Goal: Task Accomplishment & Management: Manage account settings

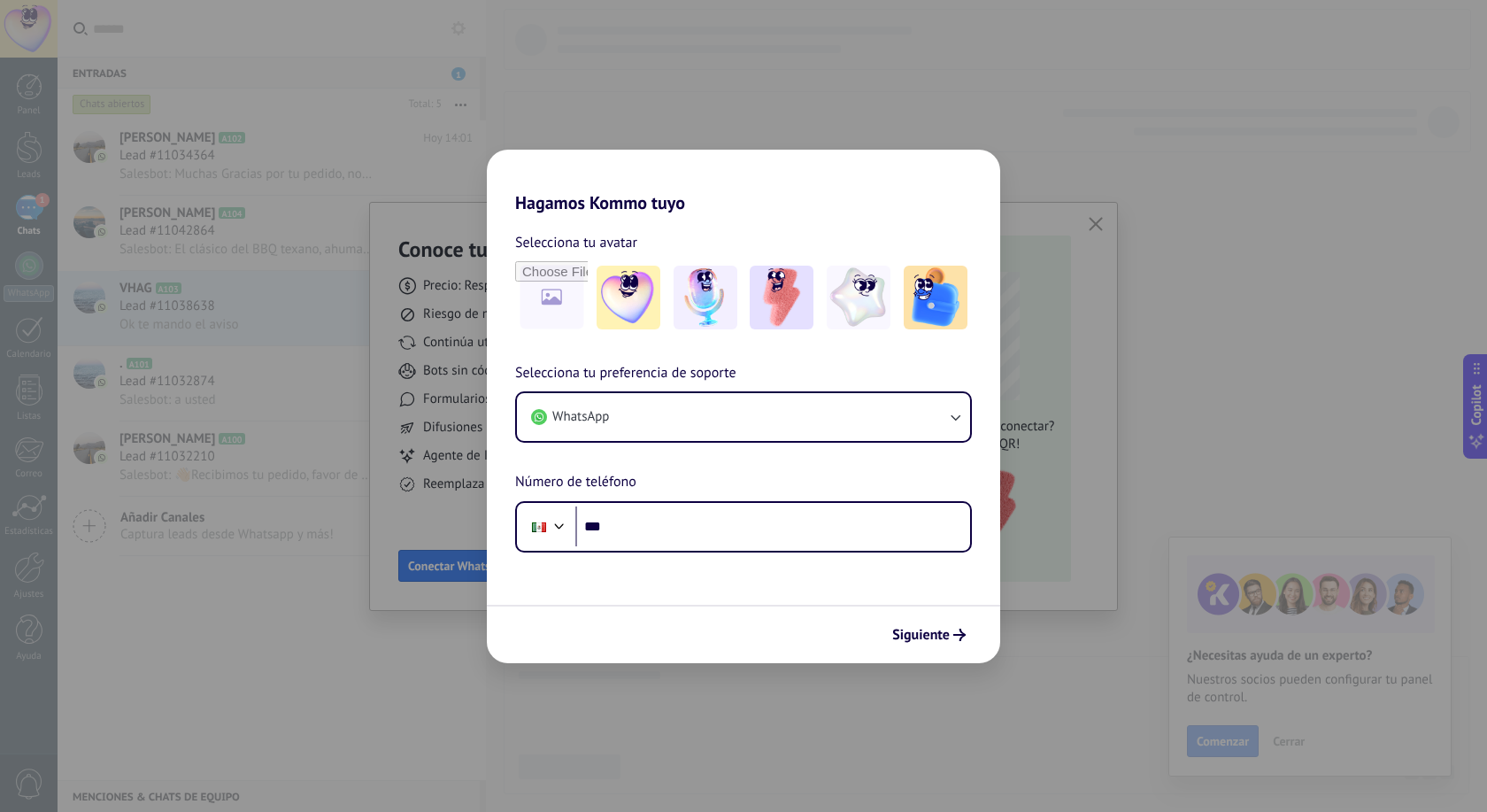
click at [383, 659] on div "Hagamos Kommo tuyo Selecciona tu avatar Selecciona tu preferencia de soporte Wh…" at bounding box center [744, 406] width 1487 height 812
click at [650, 628] on div "Siguiente" at bounding box center [744, 634] width 513 height 59
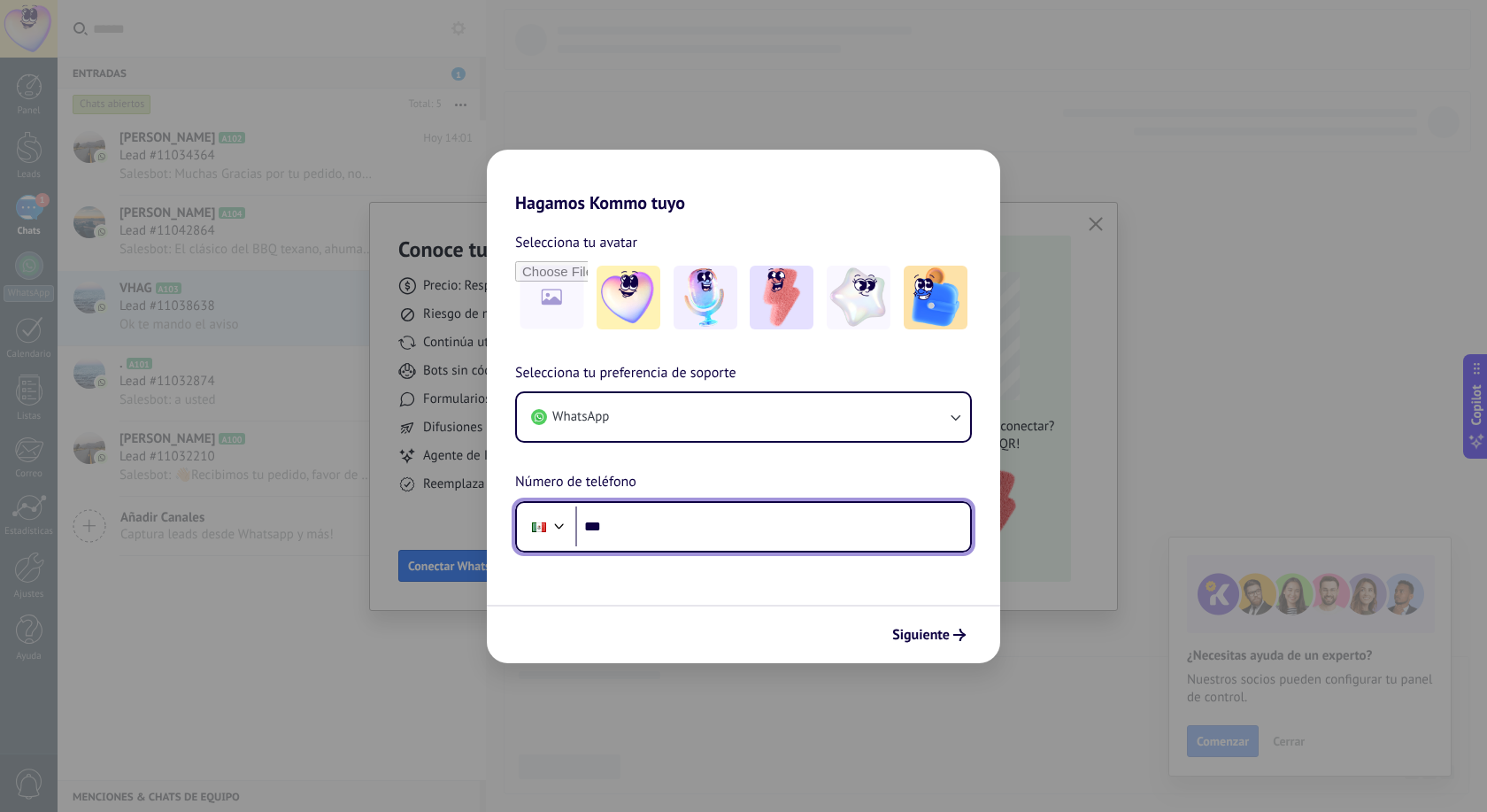
click at [665, 538] on input "***" at bounding box center [773, 526] width 395 height 40
type input "**********"
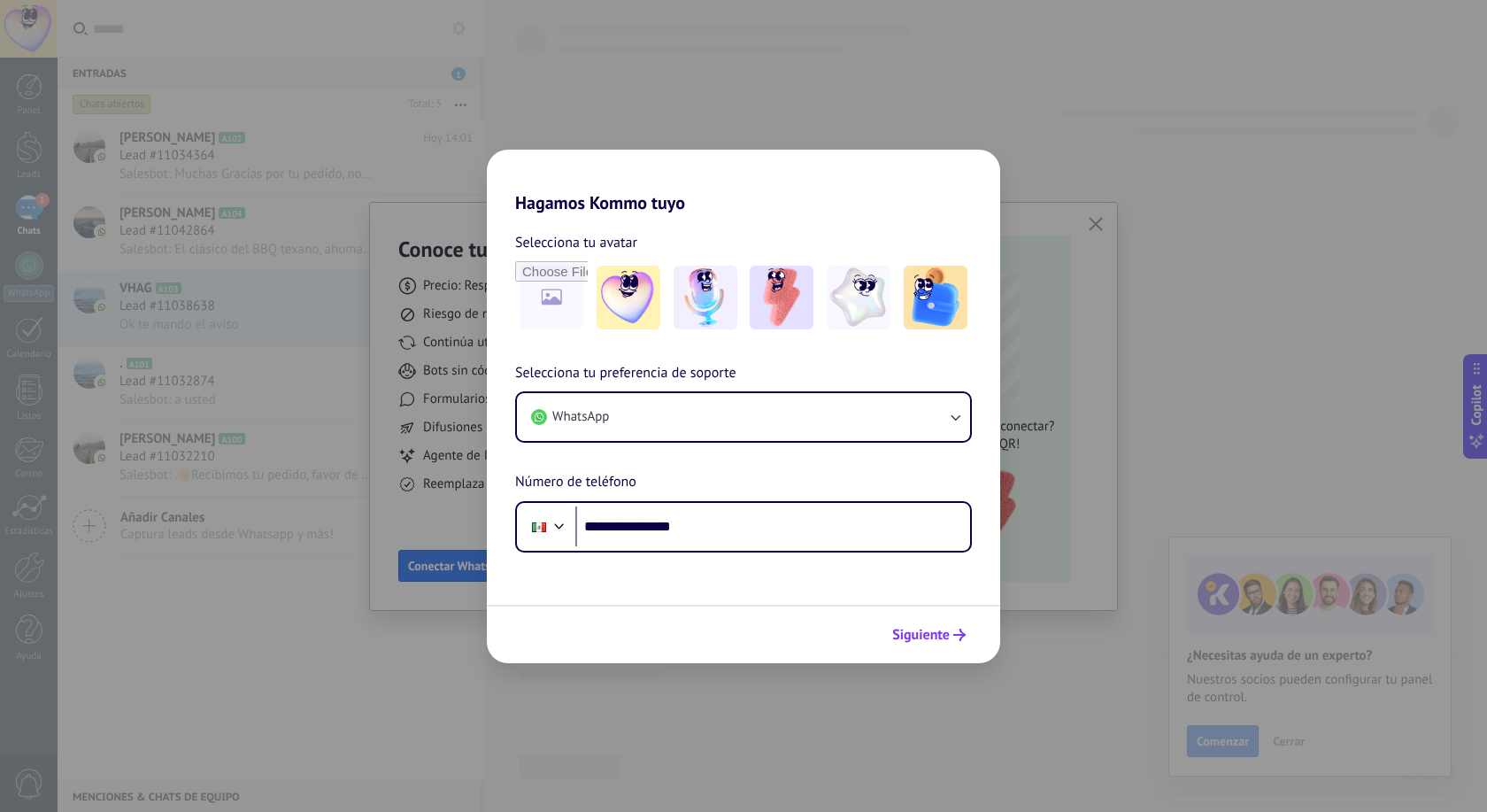
click at [941, 634] on span "Siguiente" at bounding box center [920, 635] width 58 height 13
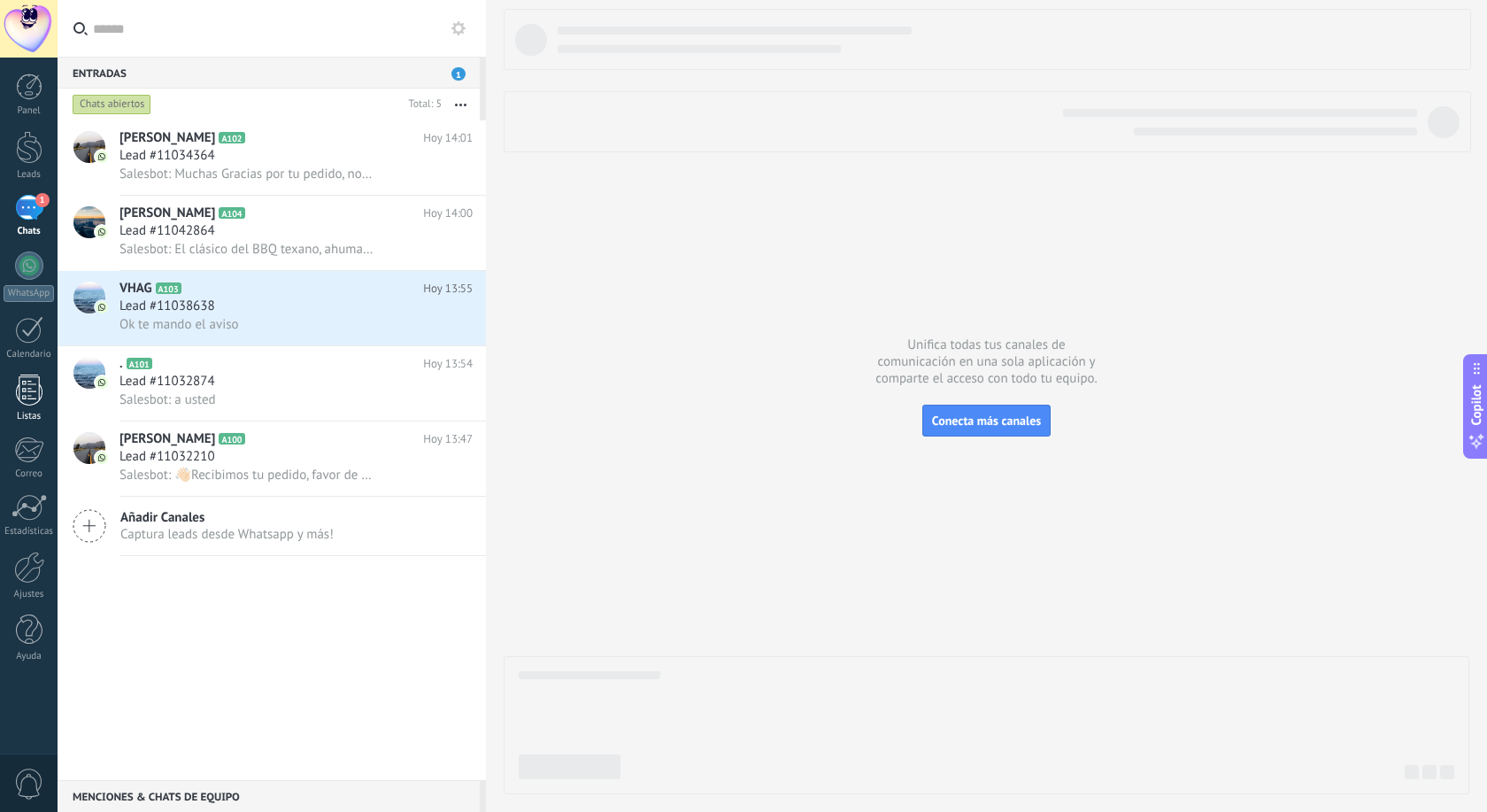
click at [28, 401] on div at bounding box center [28, 390] width 27 height 31
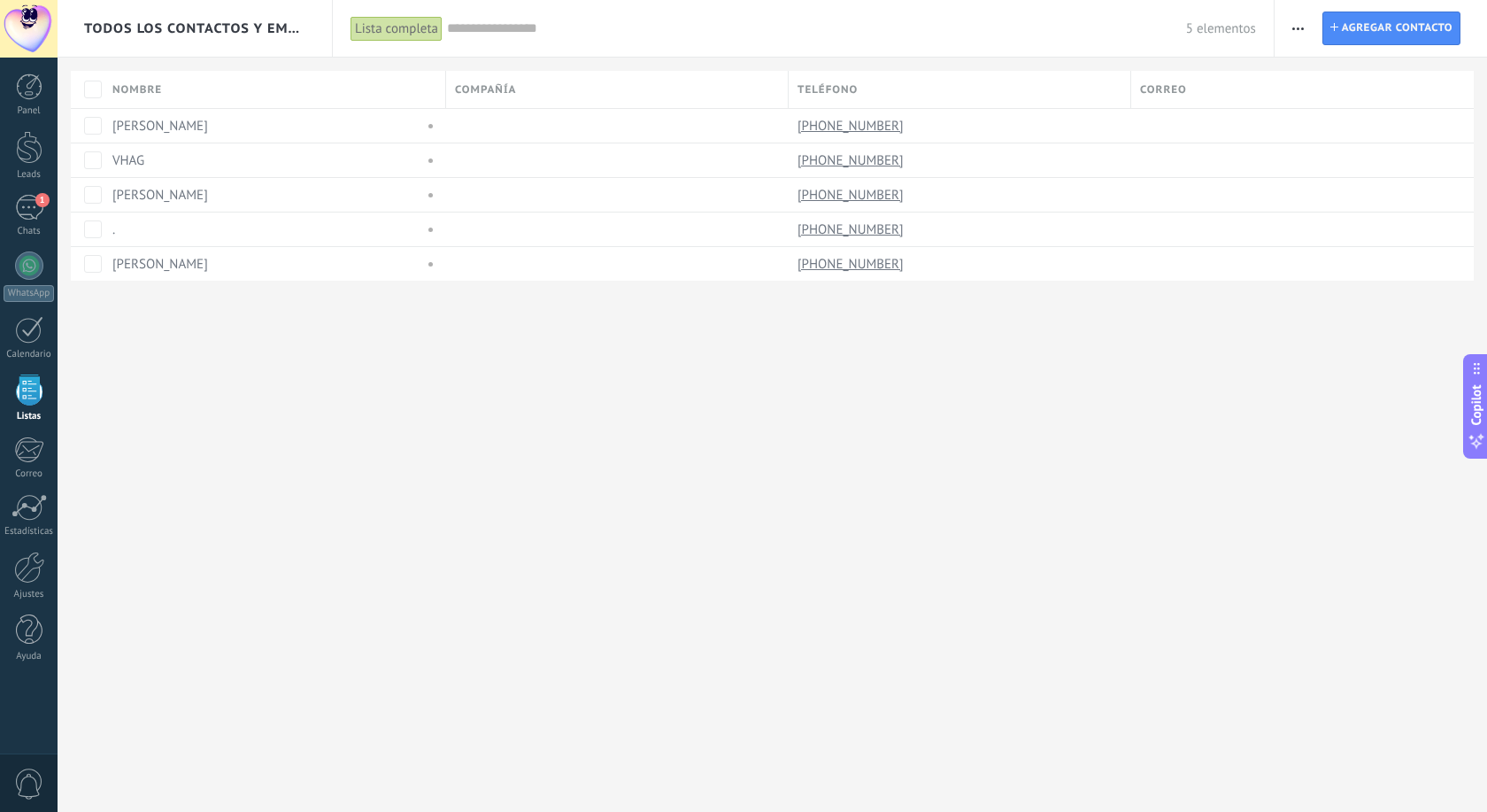
click at [28, 401] on div at bounding box center [28, 390] width 27 height 31
click at [18, 91] on div at bounding box center [28, 86] width 27 height 27
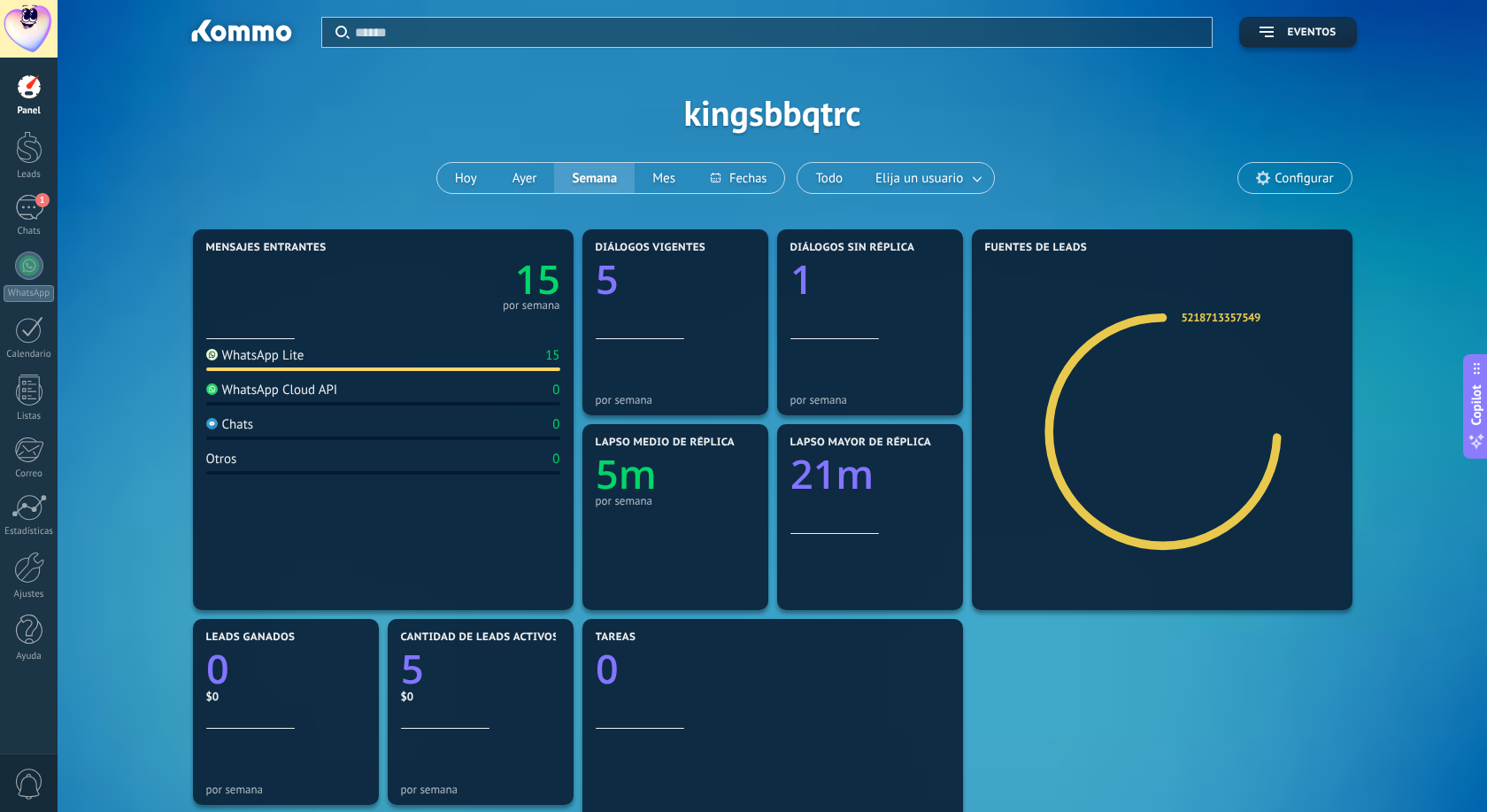
scroll to position [271, 0]
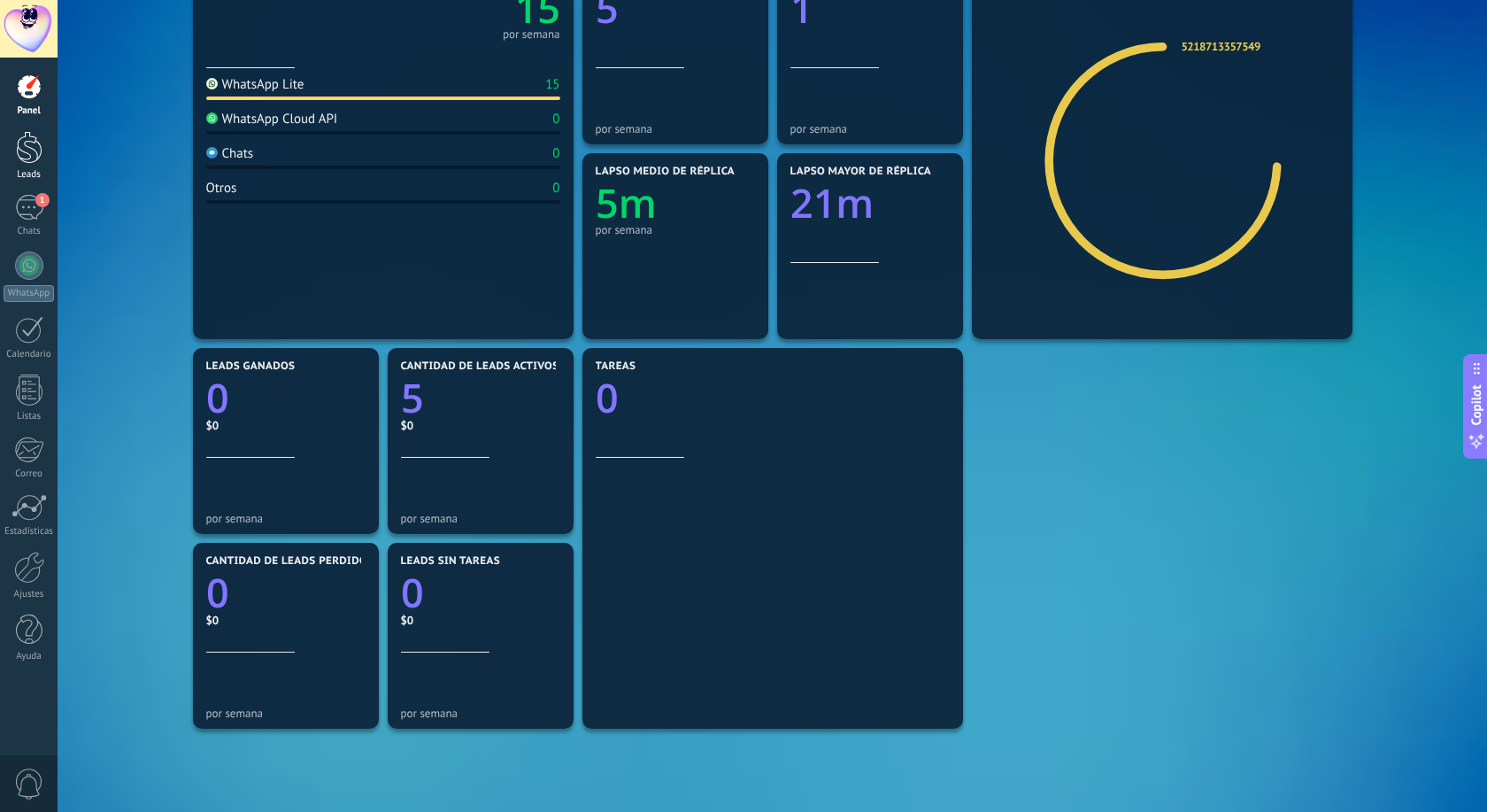
click at [36, 150] on div at bounding box center [28, 148] width 27 height 33
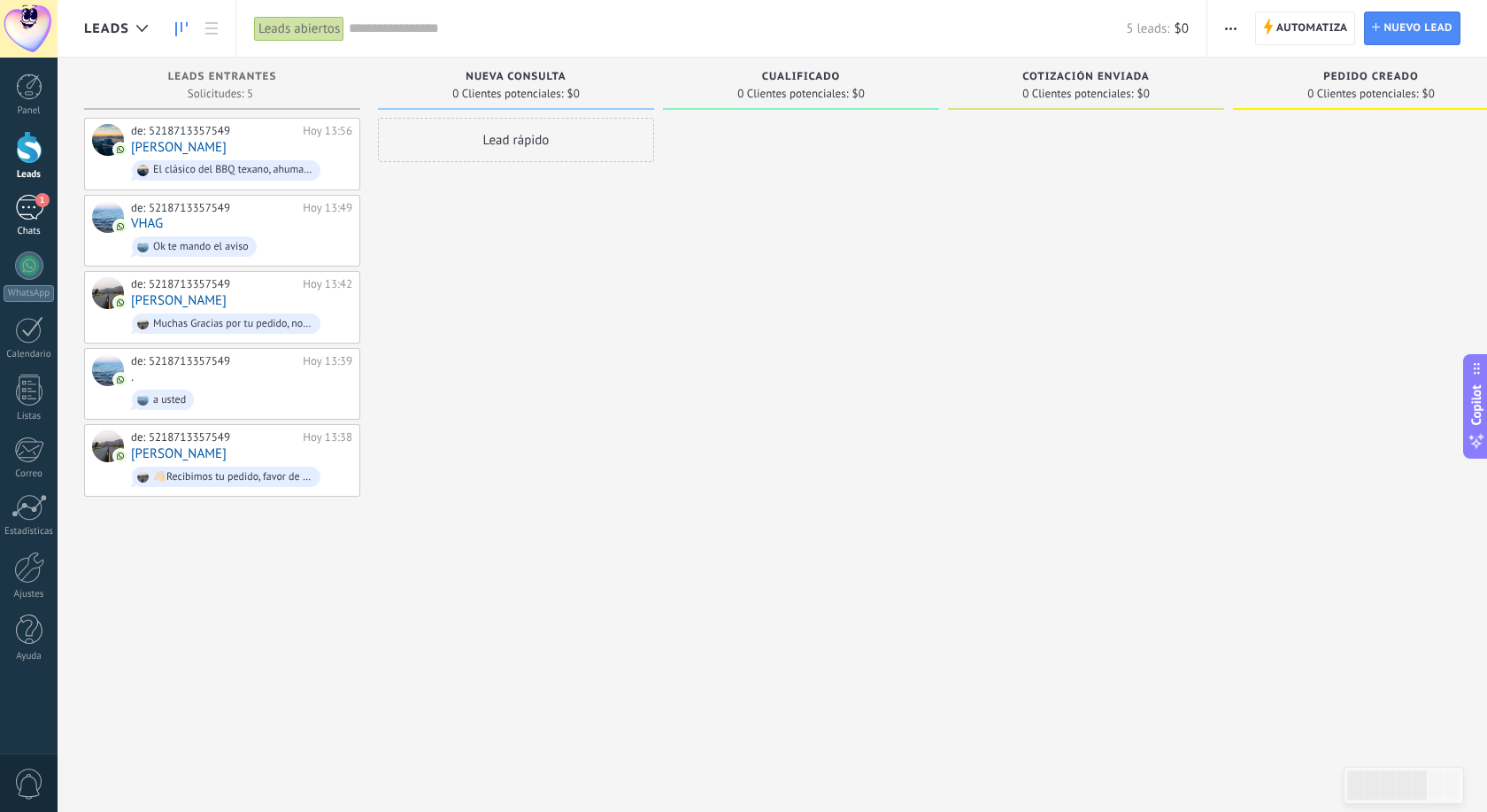
click at [23, 214] on div "1" at bounding box center [28, 207] width 28 height 26
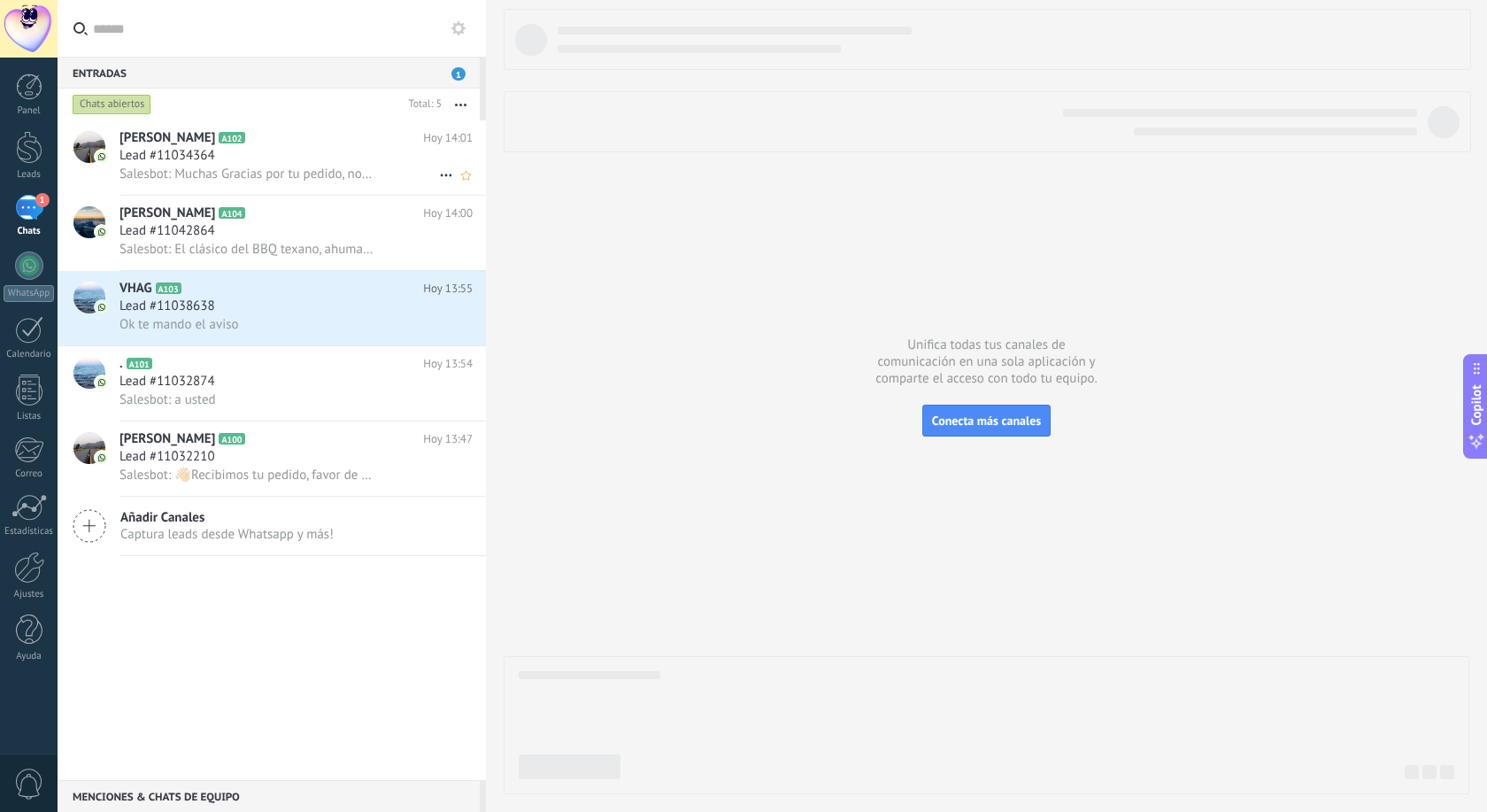
click at [380, 155] on div "Lead #11034364" at bounding box center [295, 155] width 353 height 17
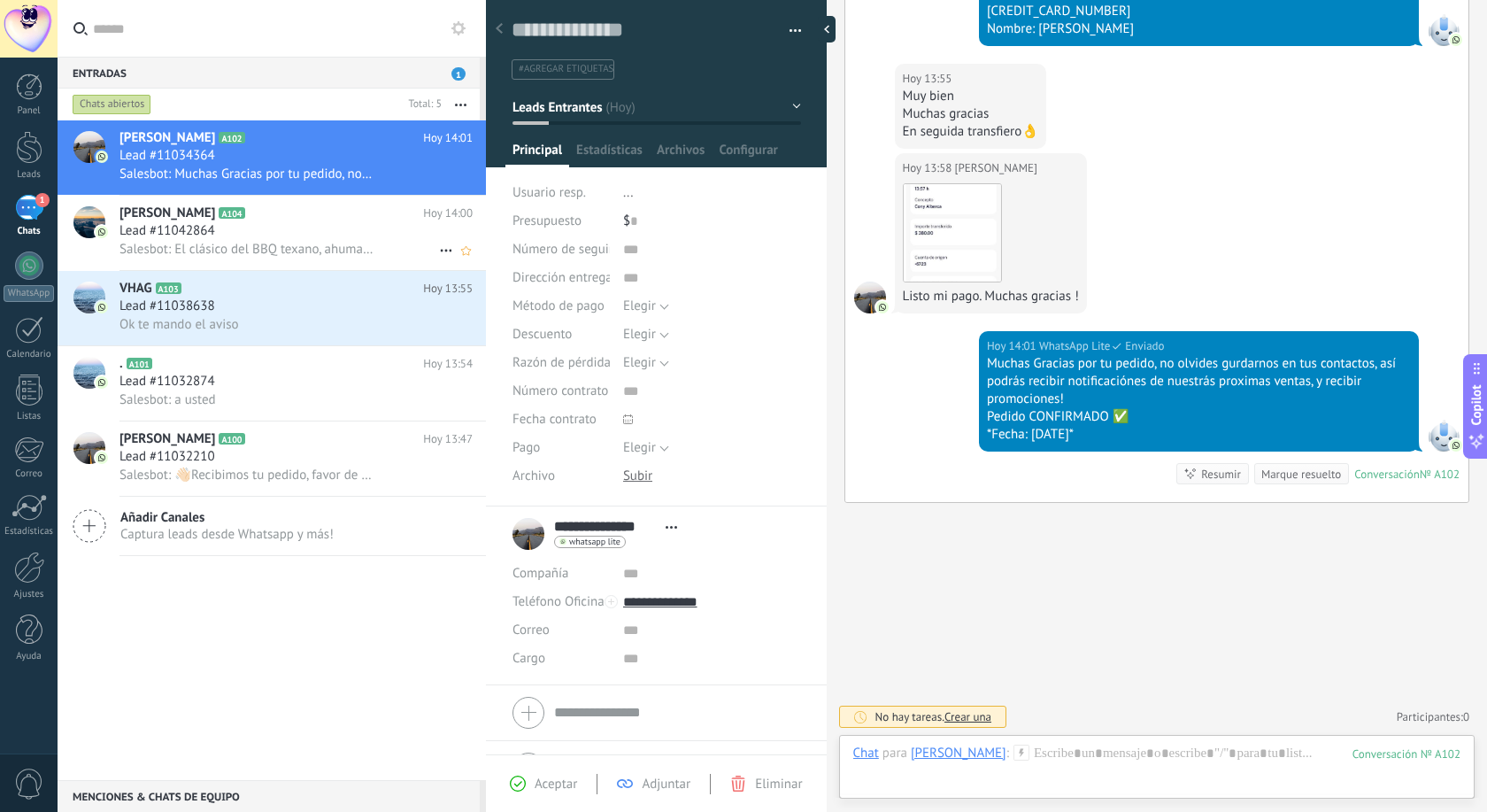
click at [255, 225] on div "Lead #11042864" at bounding box center [295, 230] width 353 height 17
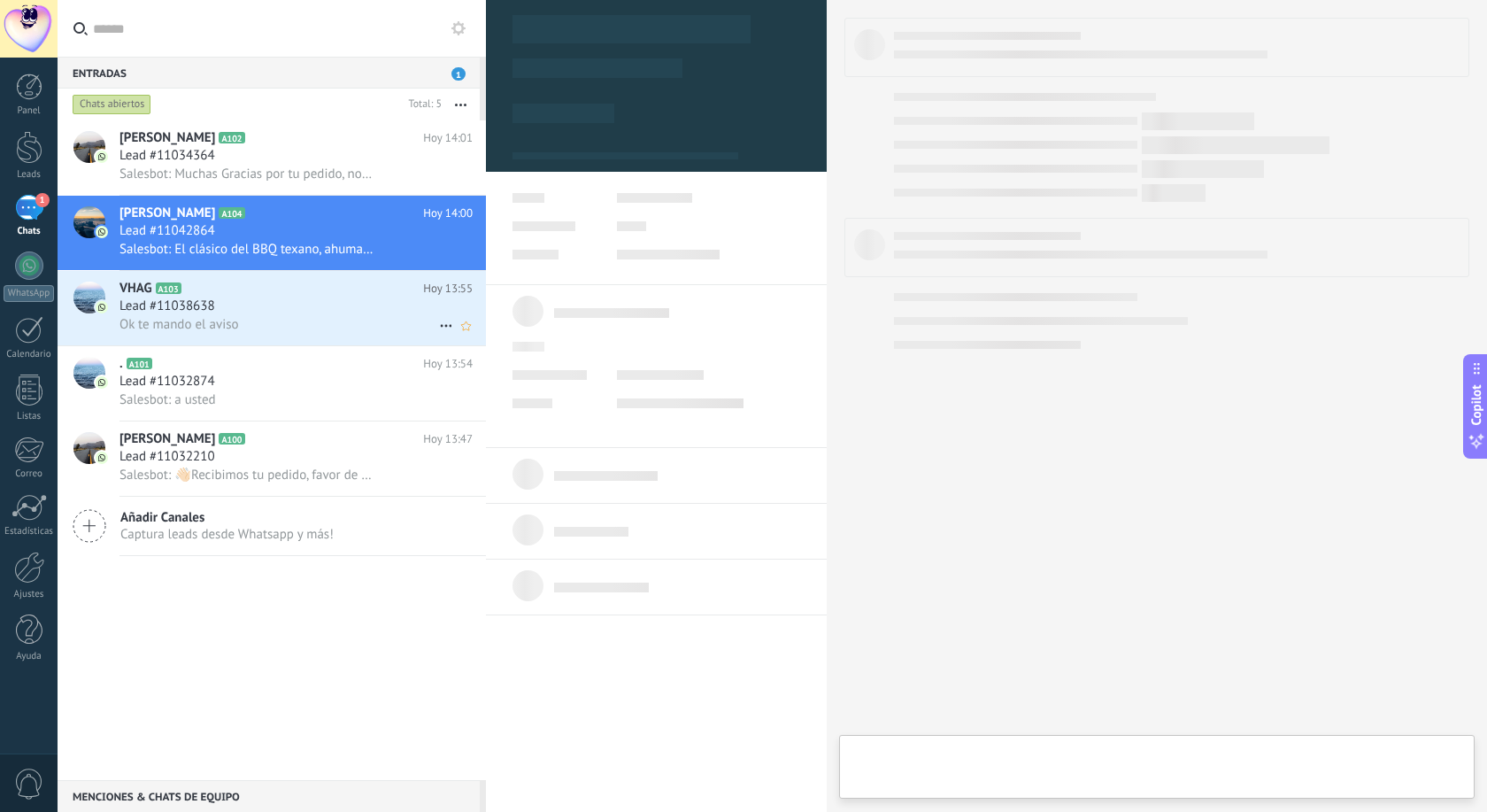
click at [200, 297] on span "Lead #11038638" at bounding box center [167, 305] width 95 height 17
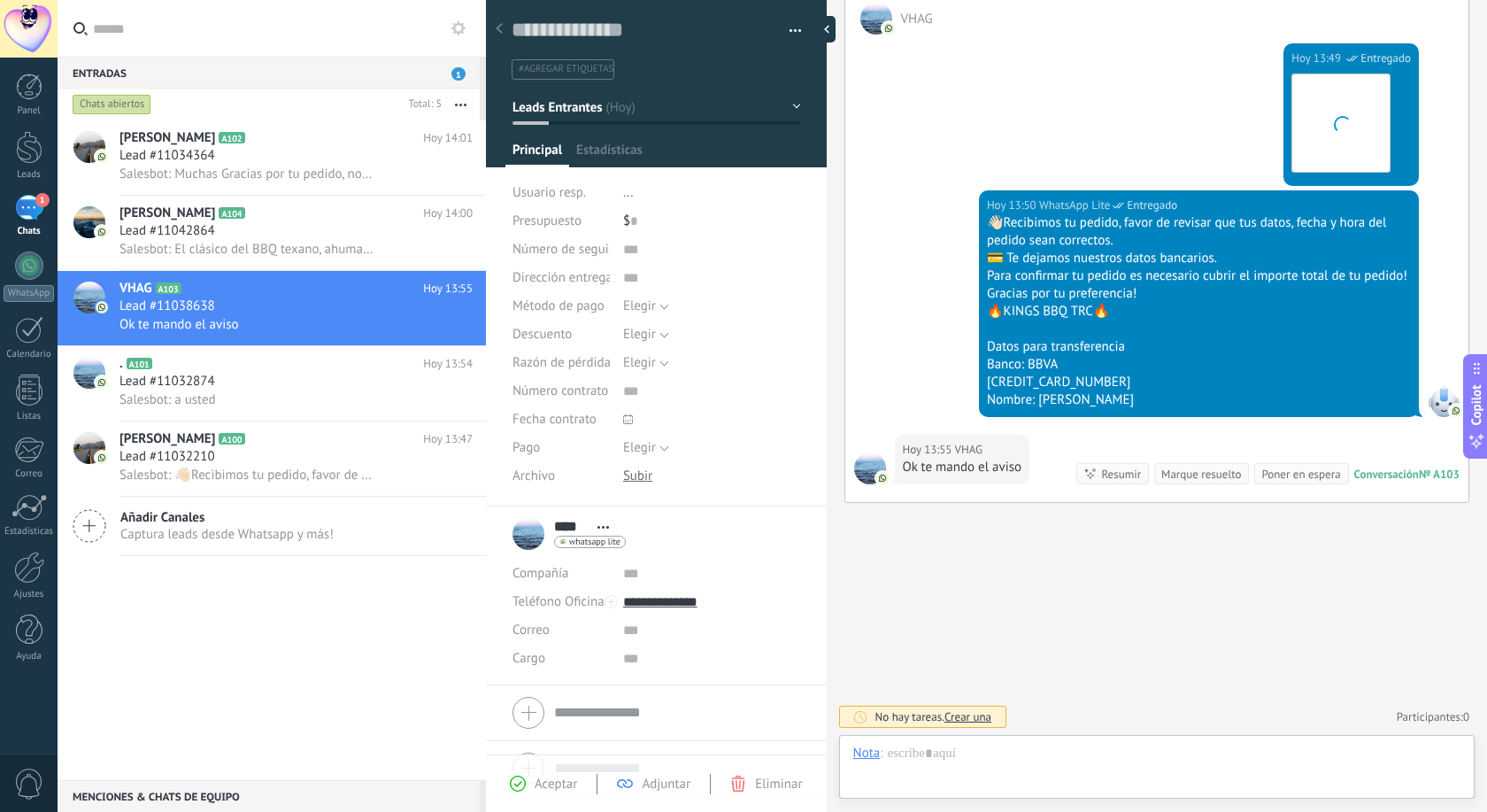
scroll to position [27, 0]
click at [444, 66] on div "Entradas 1" at bounding box center [269, 72] width 423 height 32
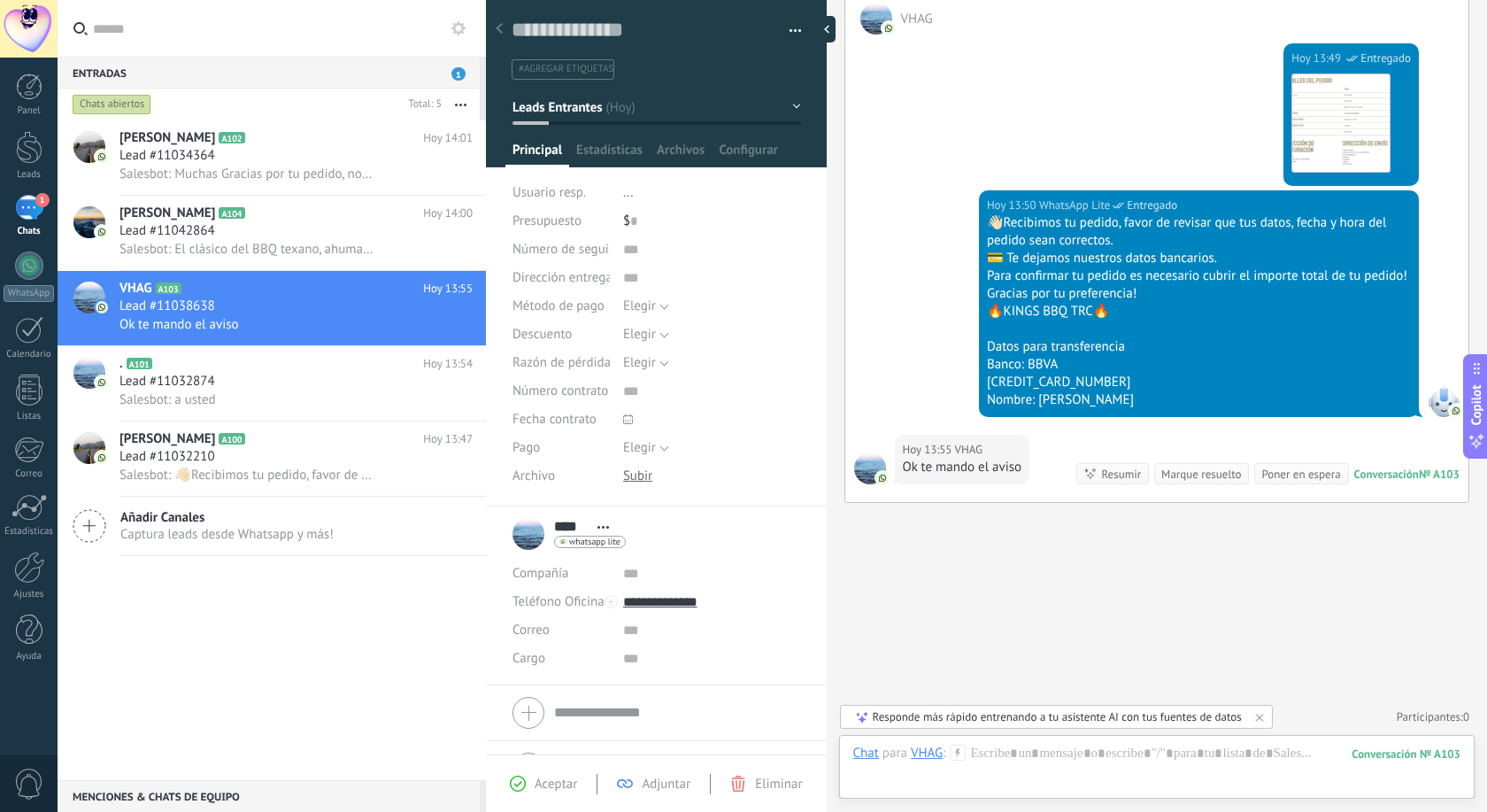
click at [452, 70] on div "Entradas 1" at bounding box center [269, 72] width 423 height 32
click at [460, 21] on icon at bounding box center [458, 27] width 14 height 14
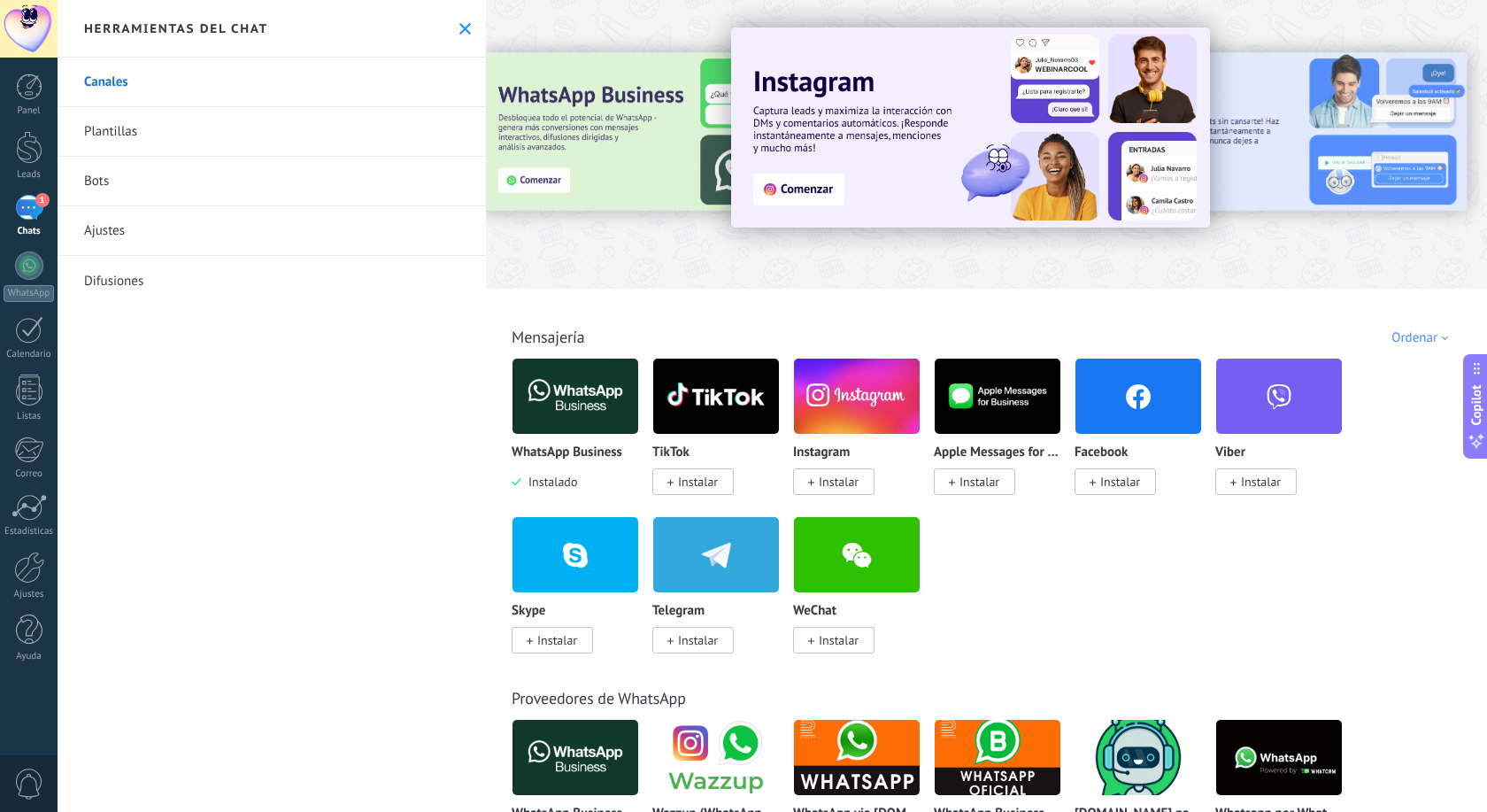
click at [25, 260] on div at bounding box center [28, 265] width 28 height 28
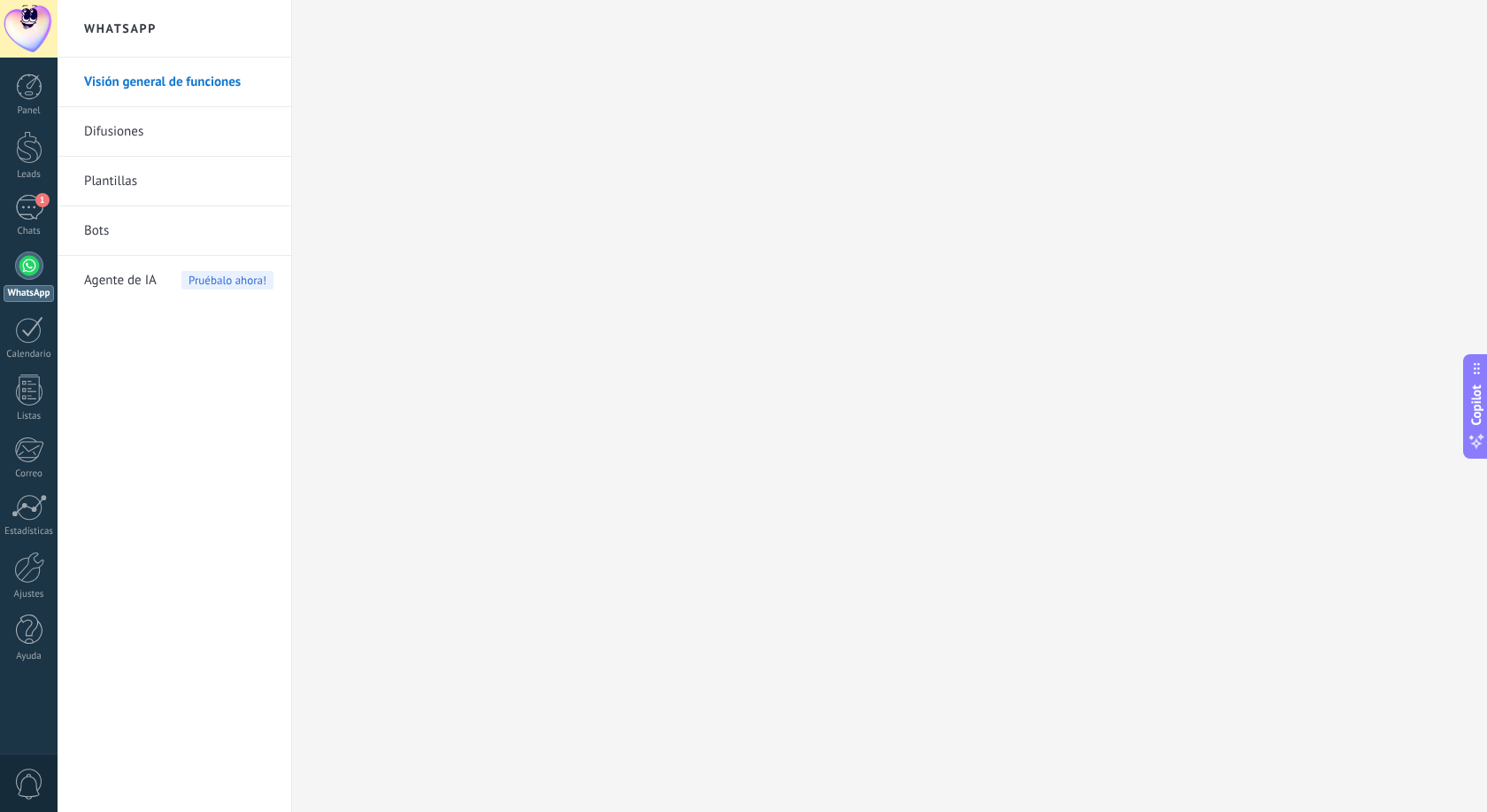
click at [27, 268] on div at bounding box center [28, 265] width 28 height 28
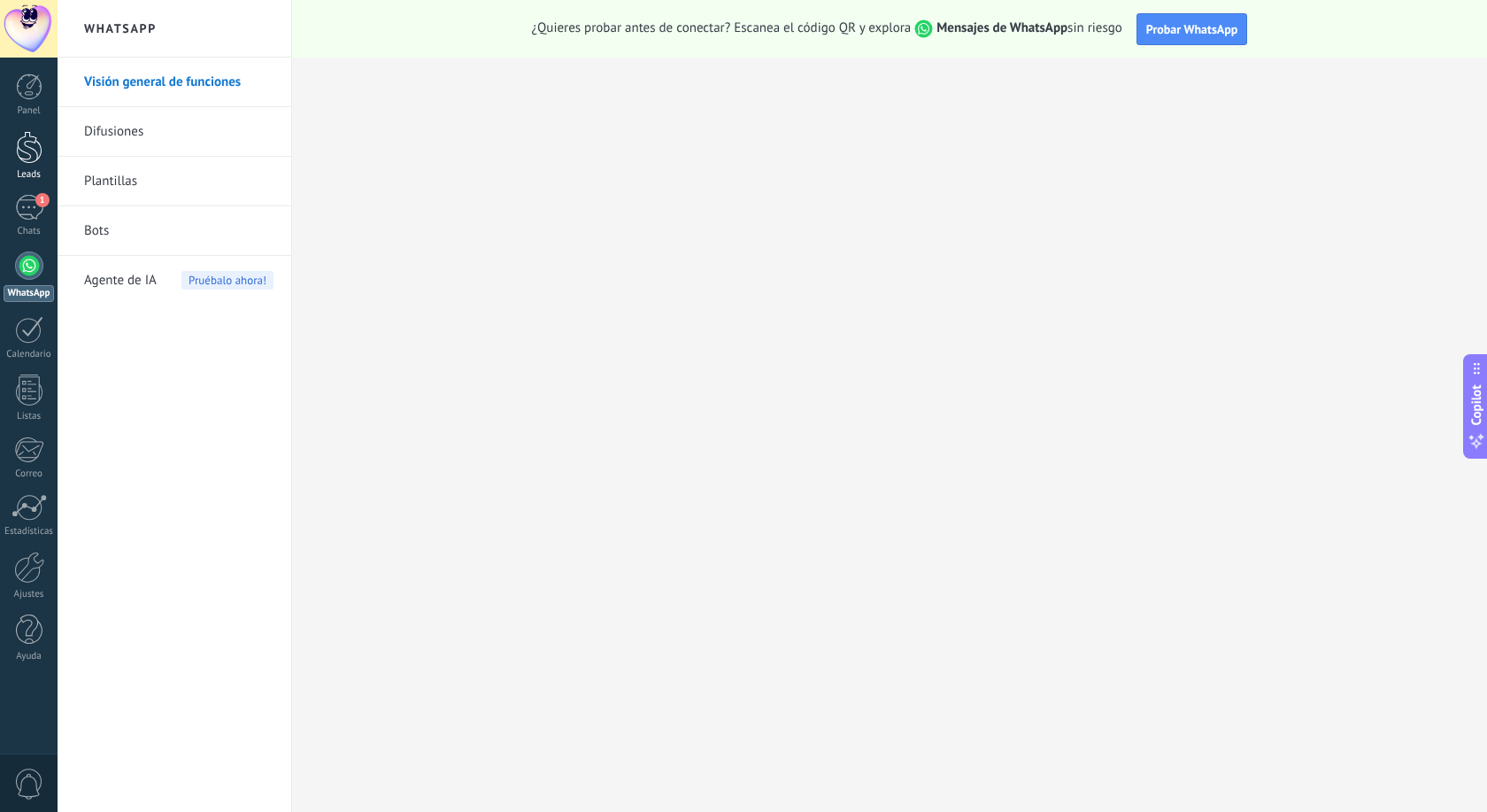
click at [33, 159] on div at bounding box center [28, 148] width 27 height 33
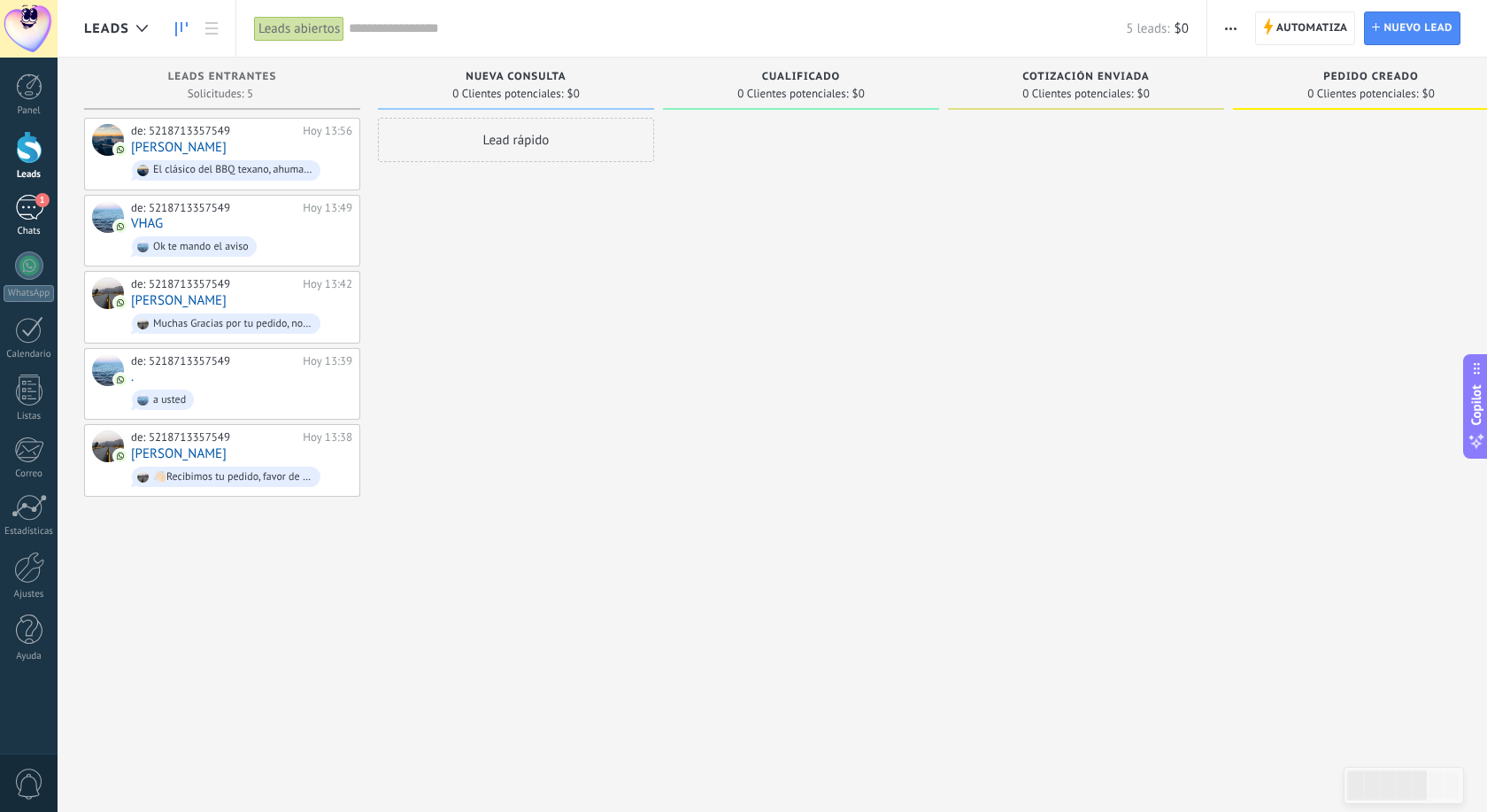
click at [27, 214] on div "1" at bounding box center [28, 207] width 28 height 26
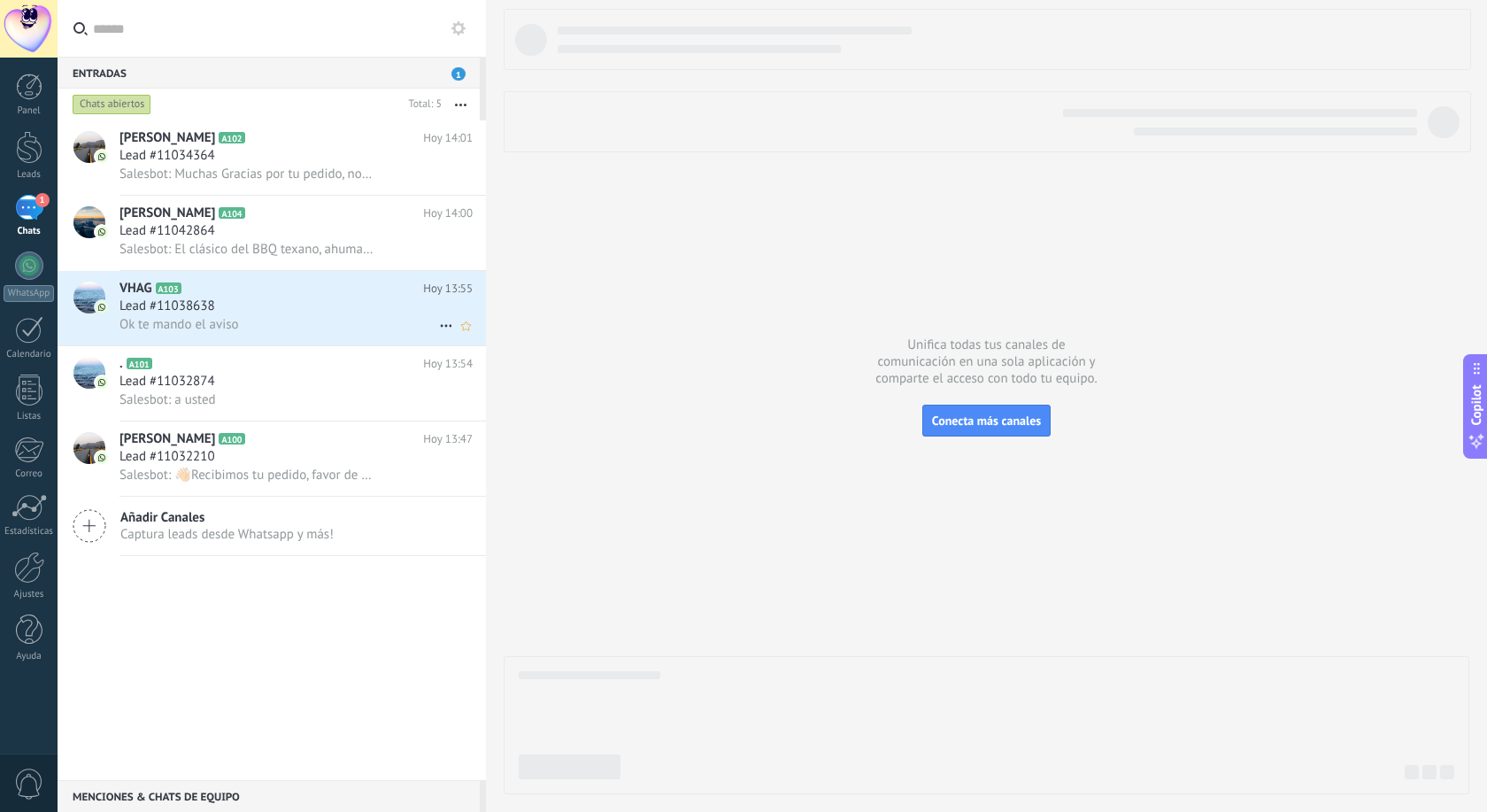
click at [297, 307] on div "Lead #11038638" at bounding box center [295, 305] width 353 height 17
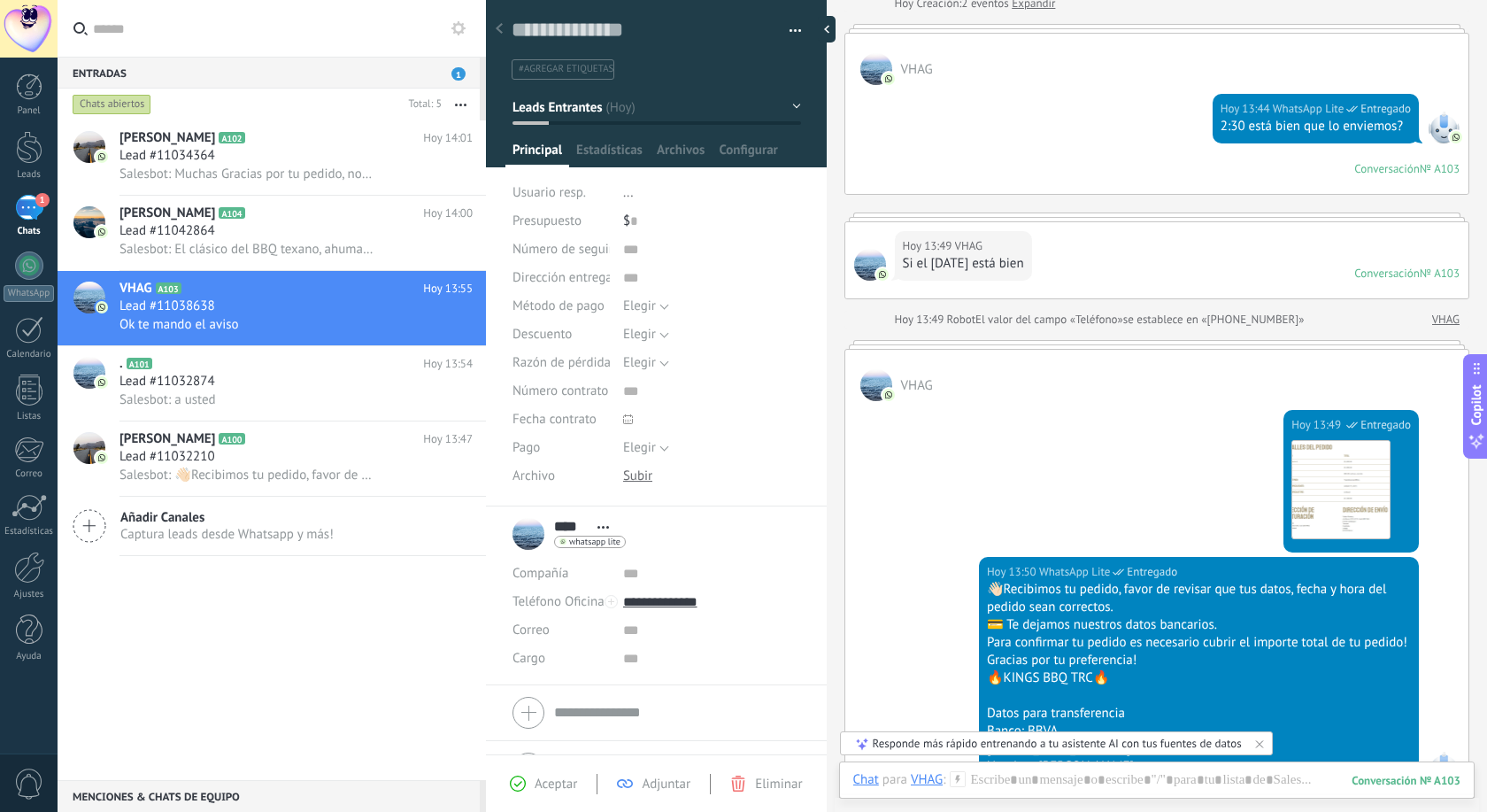
scroll to position [467, 0]
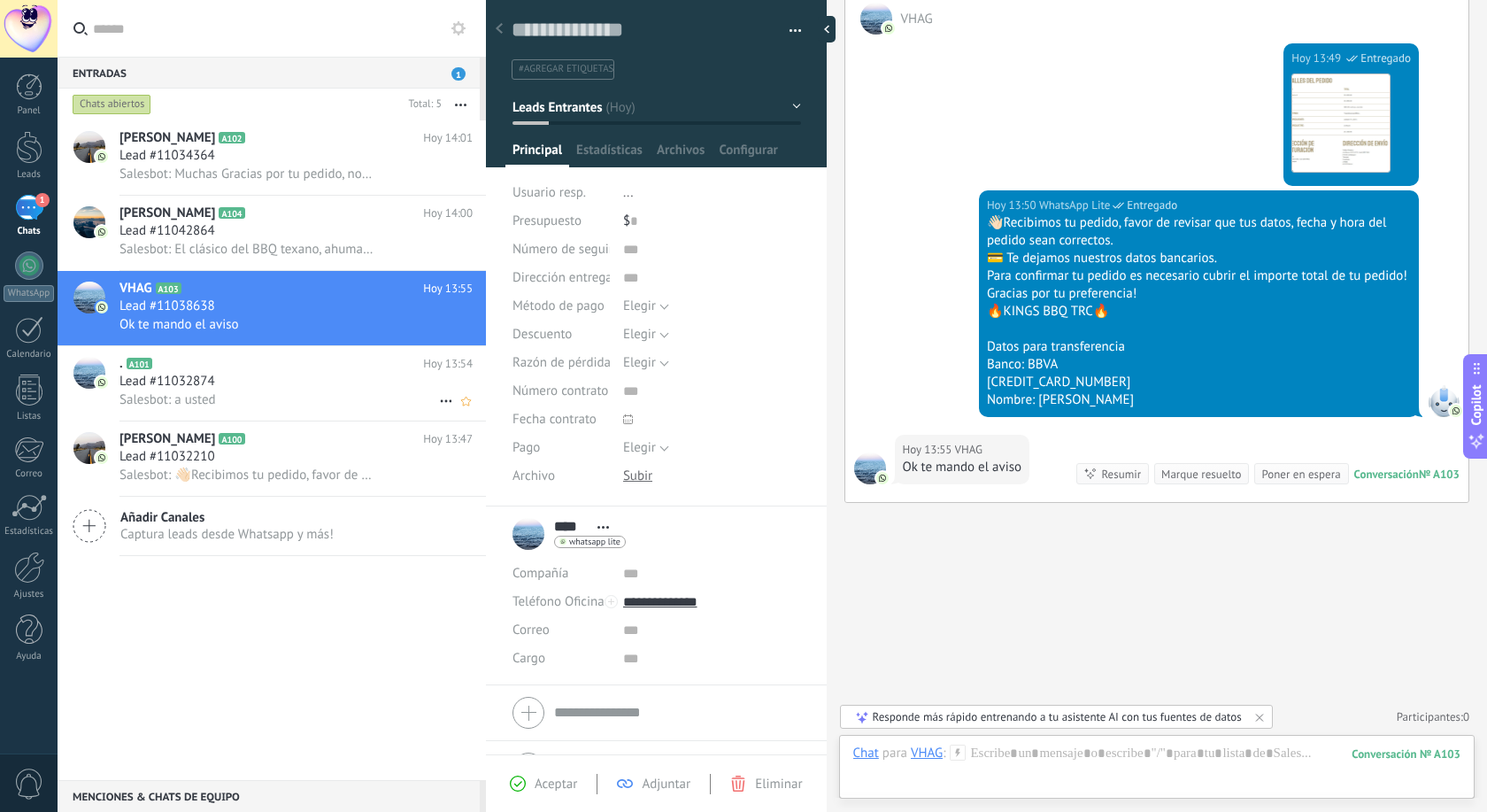
click at [275, 401] on div "Salesbot: a usted" at bounding box center [295, 400] width 353 height 18
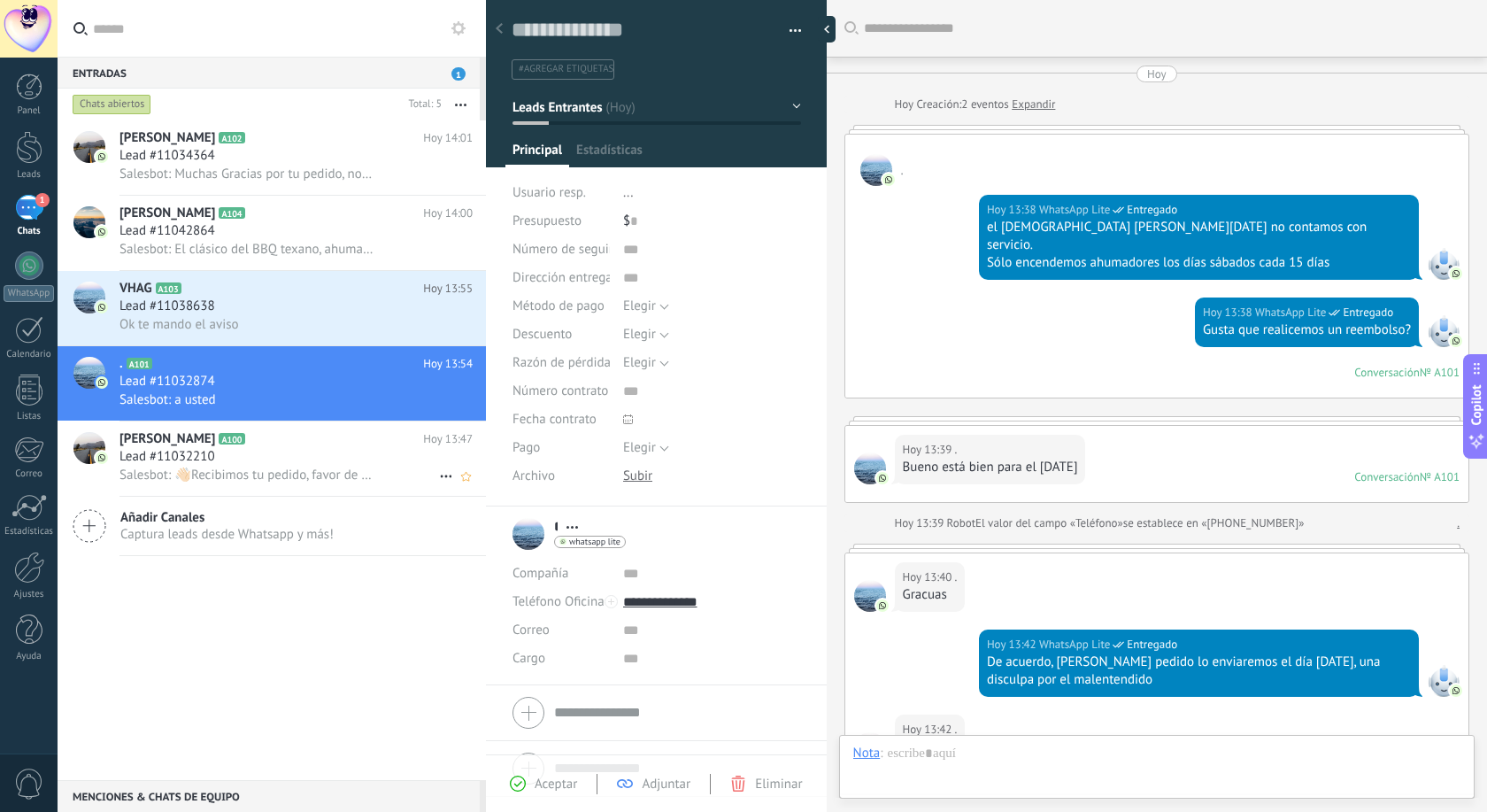
scroll to position [415, 0]
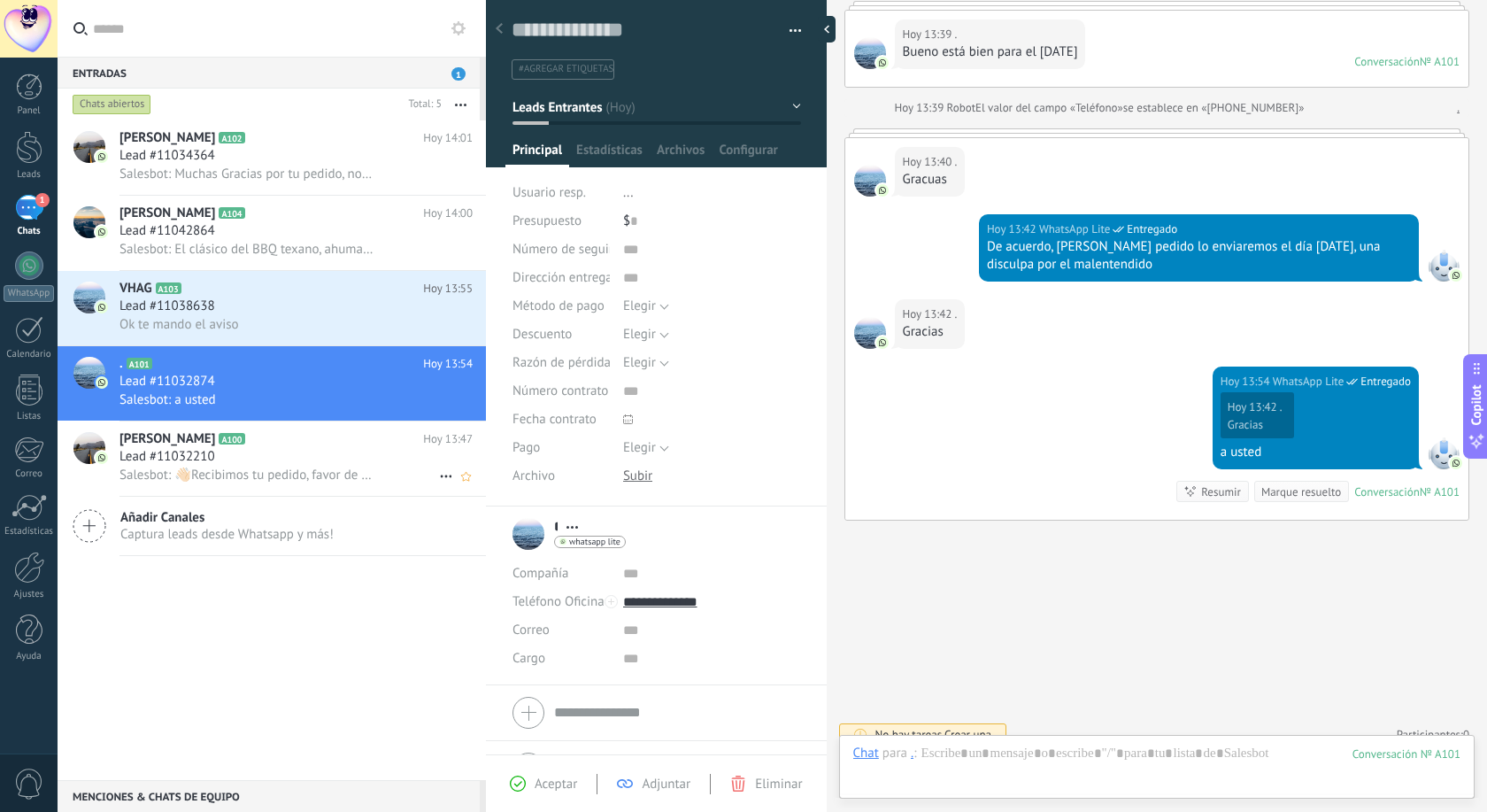
click at [264, 438] on h2 "[PERSON_NAME] A100" at bounding box center [270, 438] width 303 height 17
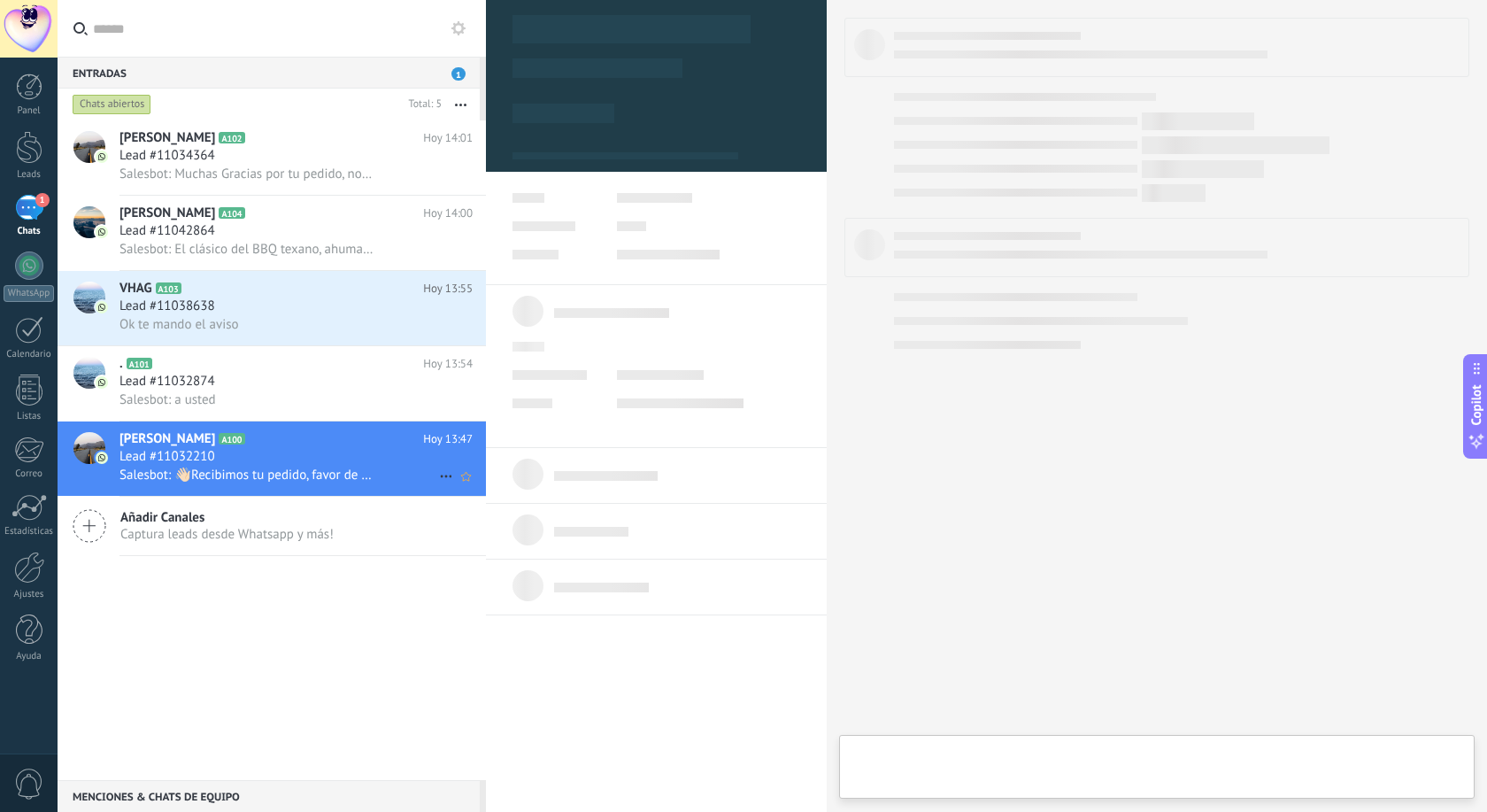
type textarea "**********"
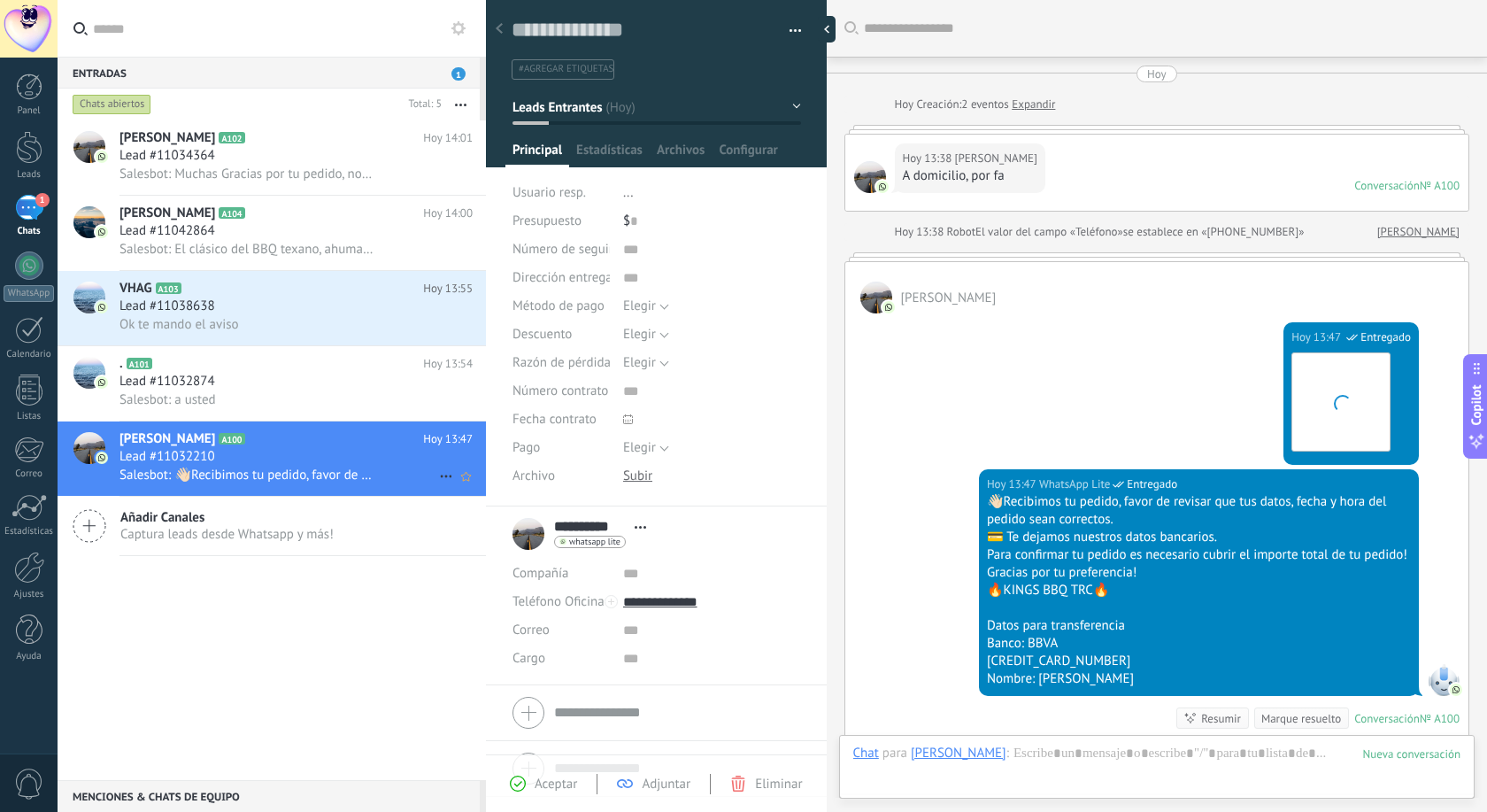
scroll to position [245, 0]
